Goal: Information Seeking & Learning: Learn about a topic

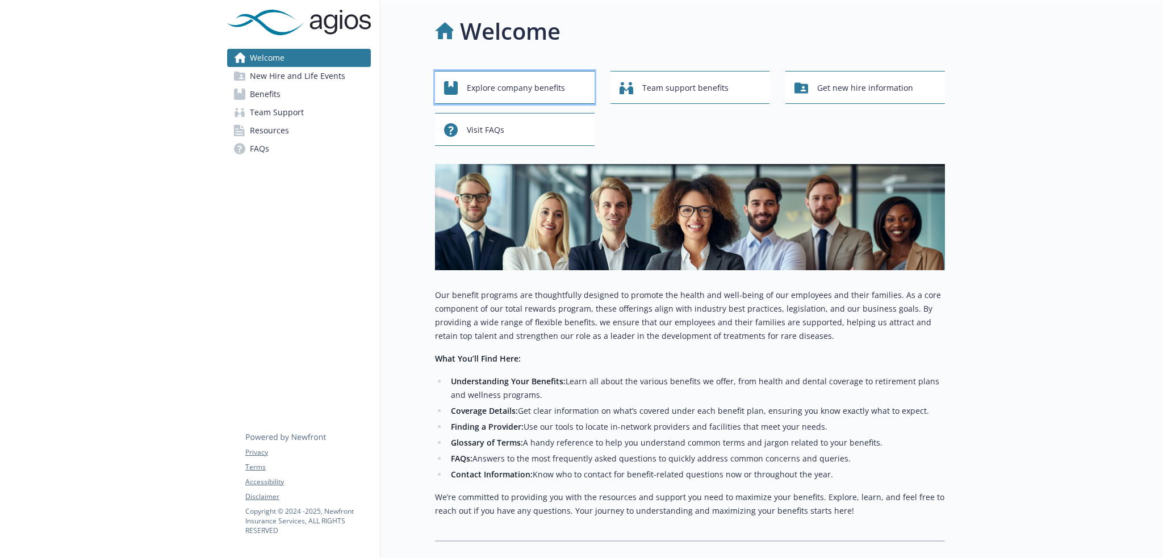
click at [485, 83] on span "Explore company benefits" at bounding box center [516, 88] width 98 height 22
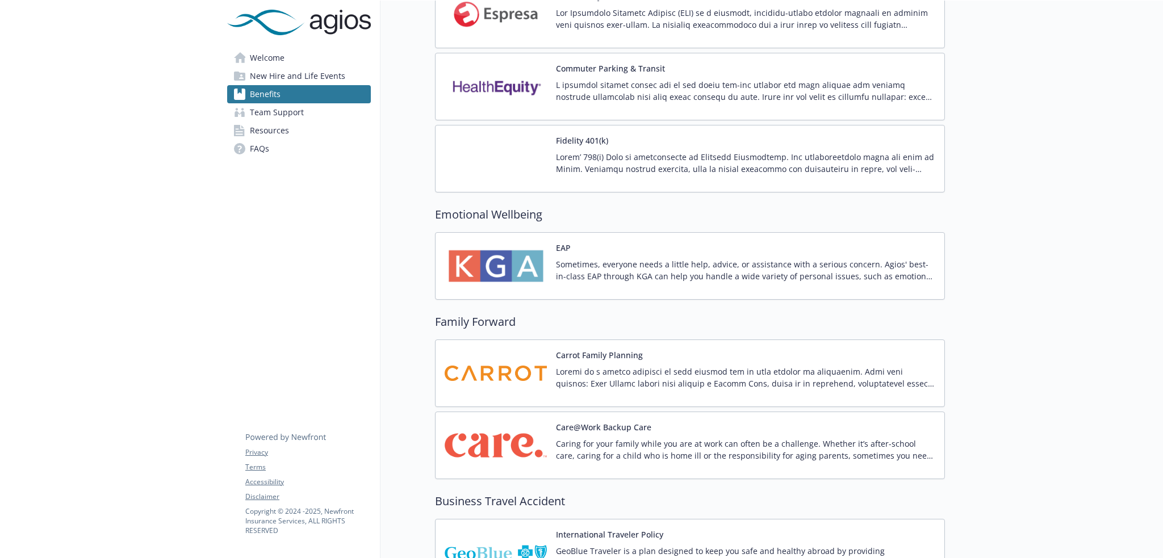
scroll to position [1202, 0]
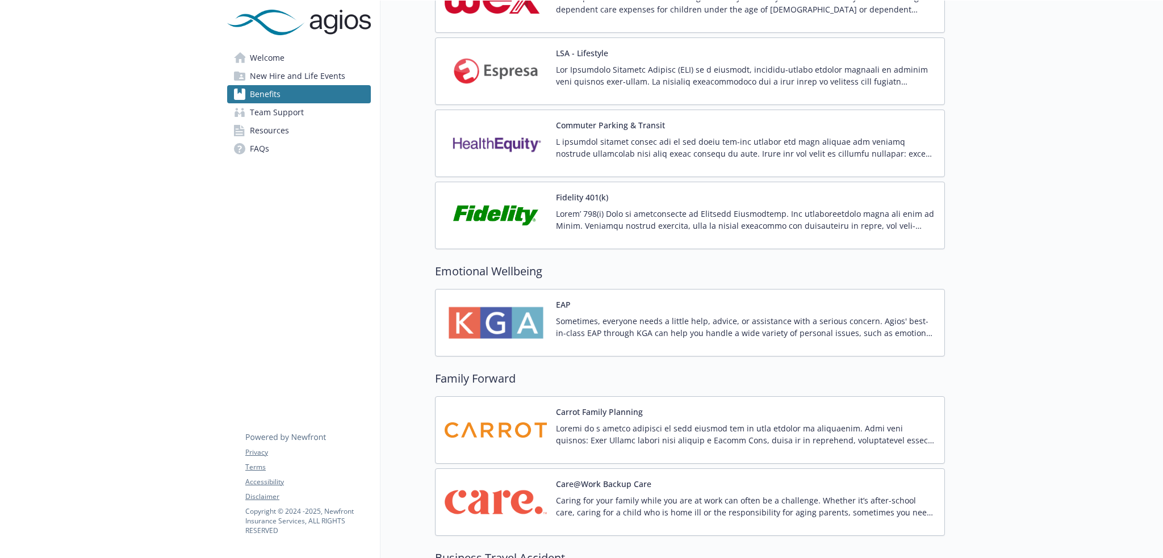
click at [631, 209] on p at bounding box center [745, 220] width 379 height 24
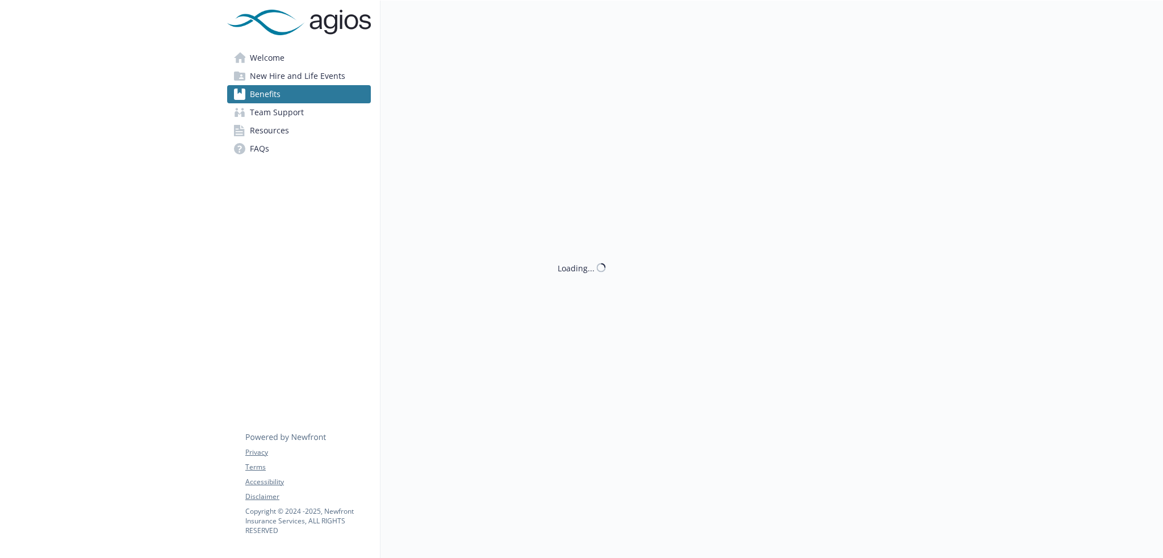
scroll to position [1202, 0]
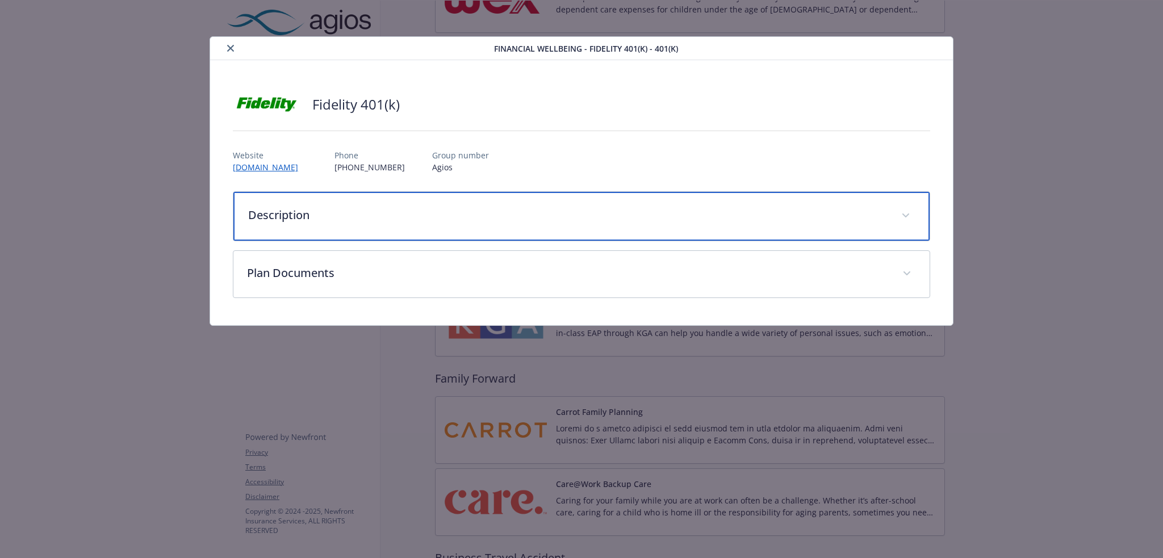
click at [368, 211] on p "Description" at bounding box center [568, 215] width 640 height 17
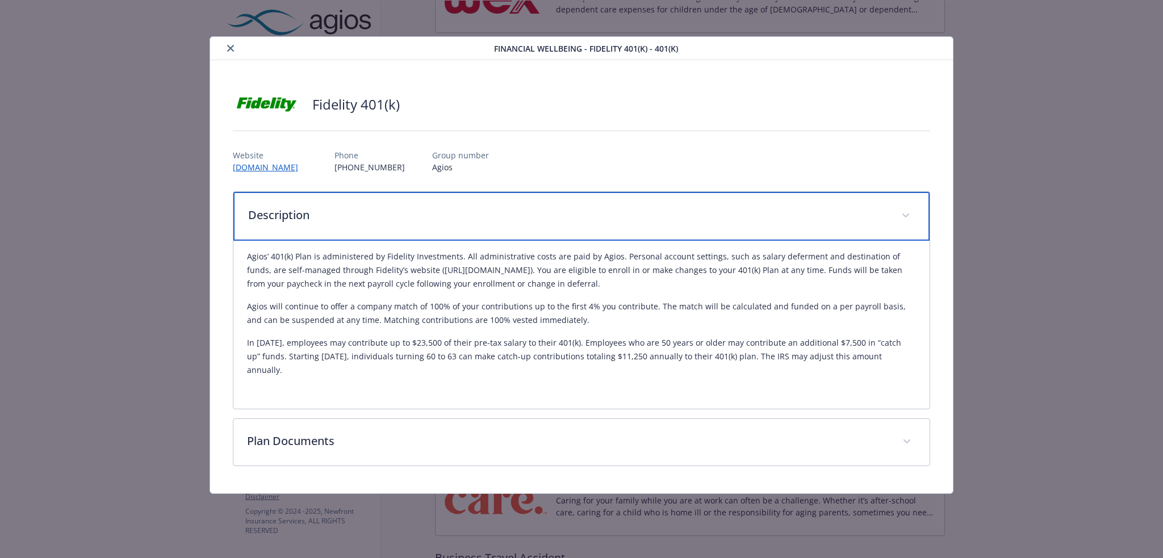
click at [368, 211] on p "Description" at bounding box center [568, 215] width 640 height 17
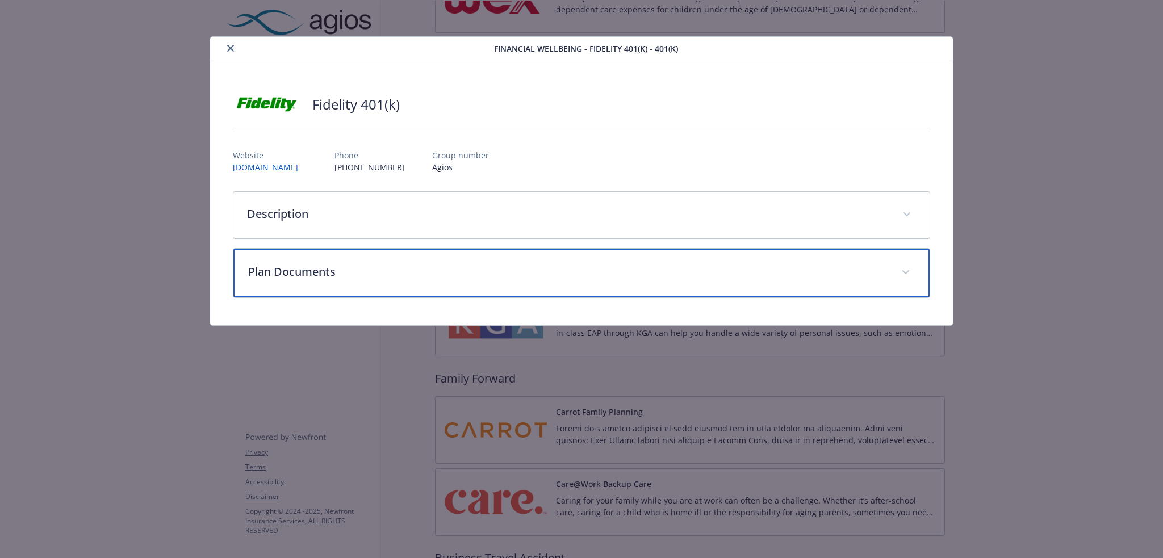
click at [380, 265] on p "Plan Documents" at bounding box center [568, 271] width 640 height 17
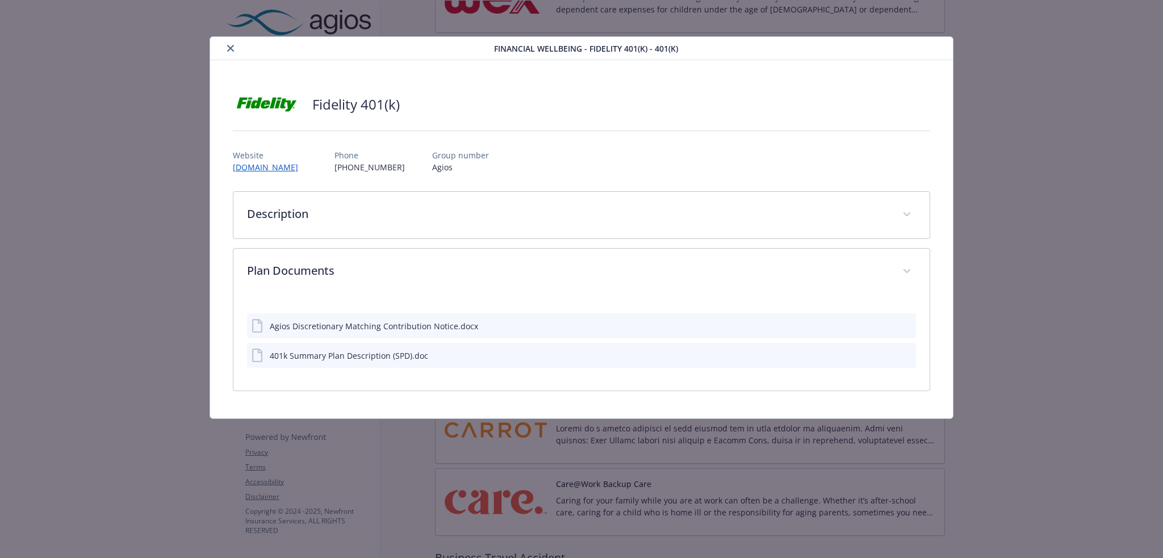
click at [904, 358] on icon "preview file" at bounding box center [905, 355] width 10 height 8
click at [904, 351] on icon "preview file" at bounding box center [905, 355] width 10 height 8
drag, startPoint x: 229, startPoint y: 44, endPoint x: 261, endPoint y: 11, distance: 45.8
click at [229, 45] on icon "close" at bounding box center [230, 48] width 7 height 7
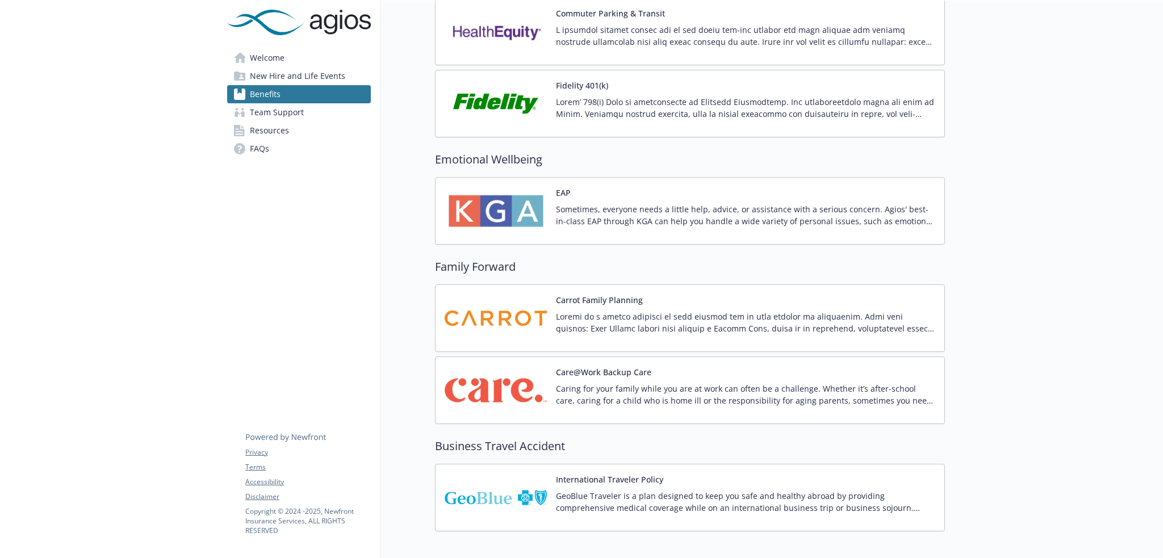
scroll to position [1315, 0]
